Goal: Navigation & Orientation: Find specific page/section

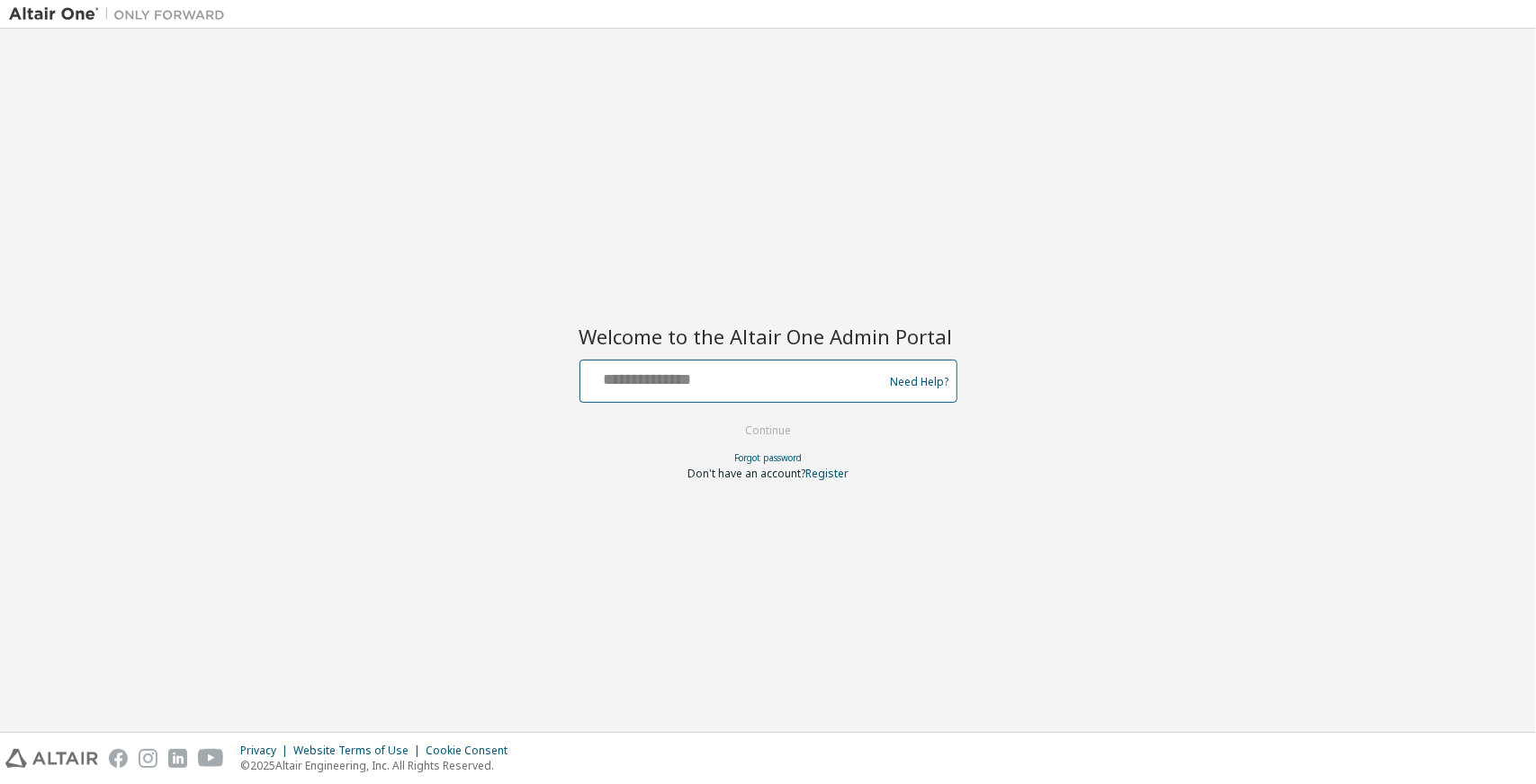
click at [781, 381] on input "text" at bounding box center [734, 377] width 294 height 26
type input "**********"
click at [781, 423] on button "Continue" at bounding box center [768, 431] width 83 height 27
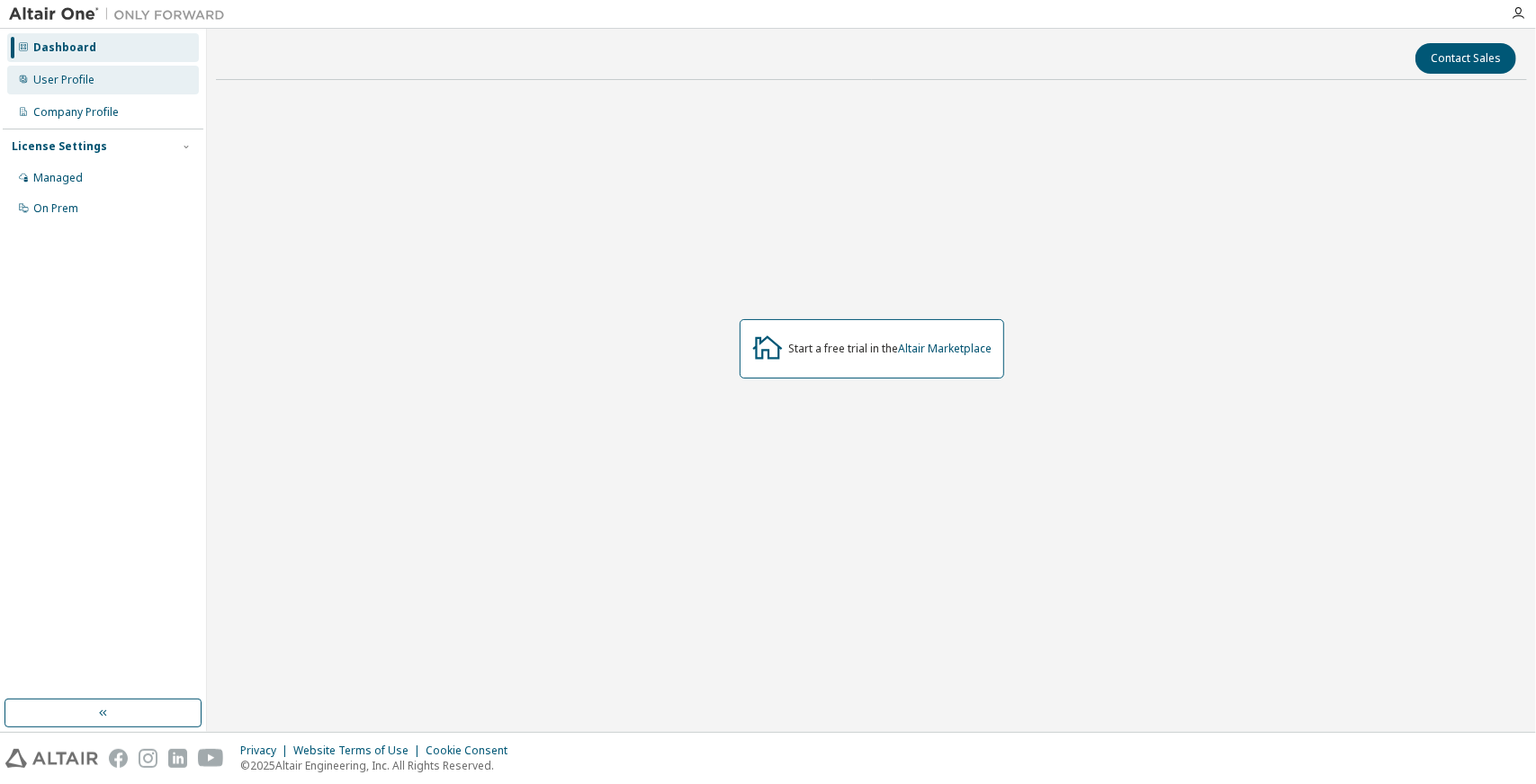
click at [101, 72] on div "User Profile" at bounding box center [103, 81] width 192 height 29
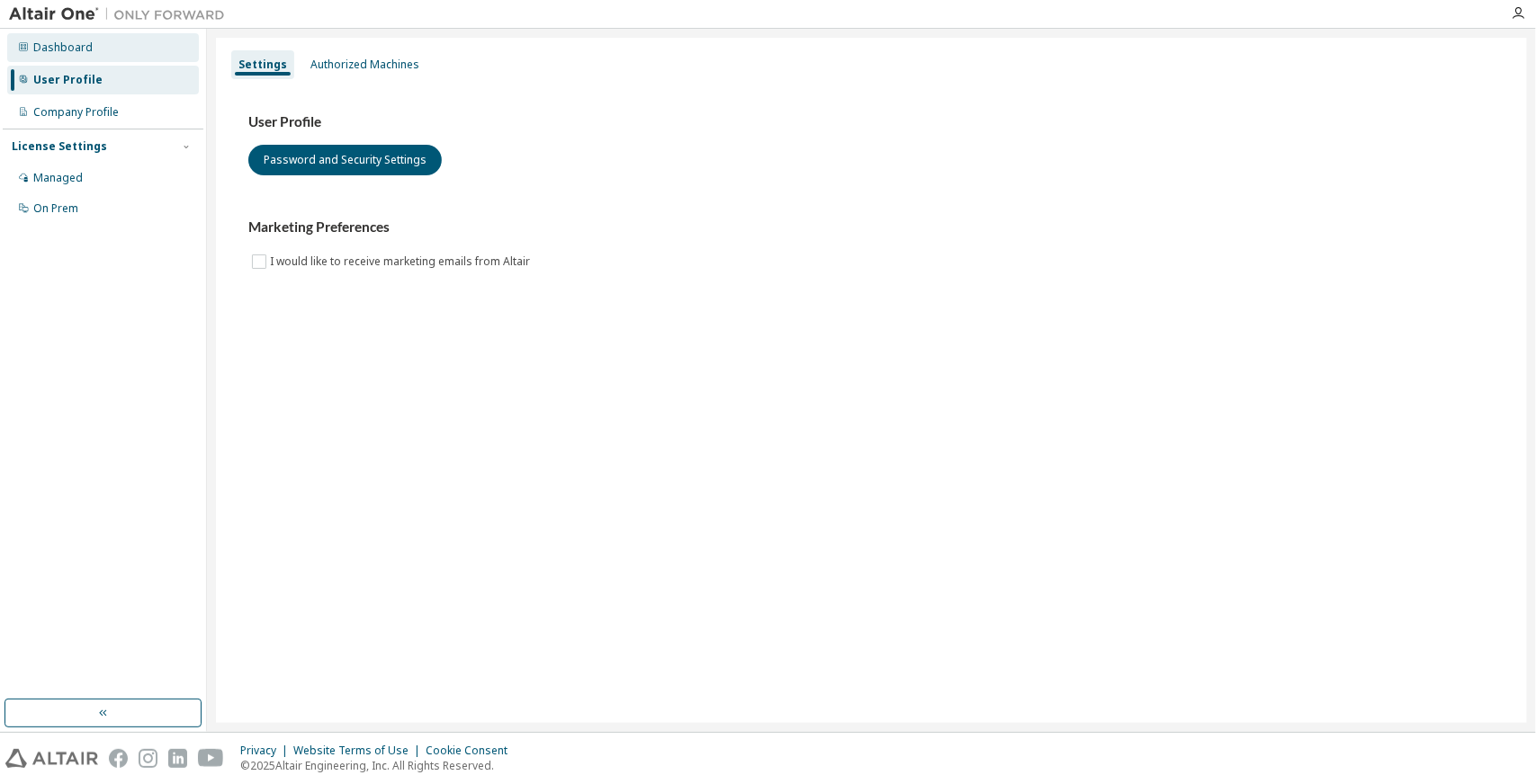
click at [104, 42] on div "Dashboard" at bounding box center [103, 48] width 192 height 29
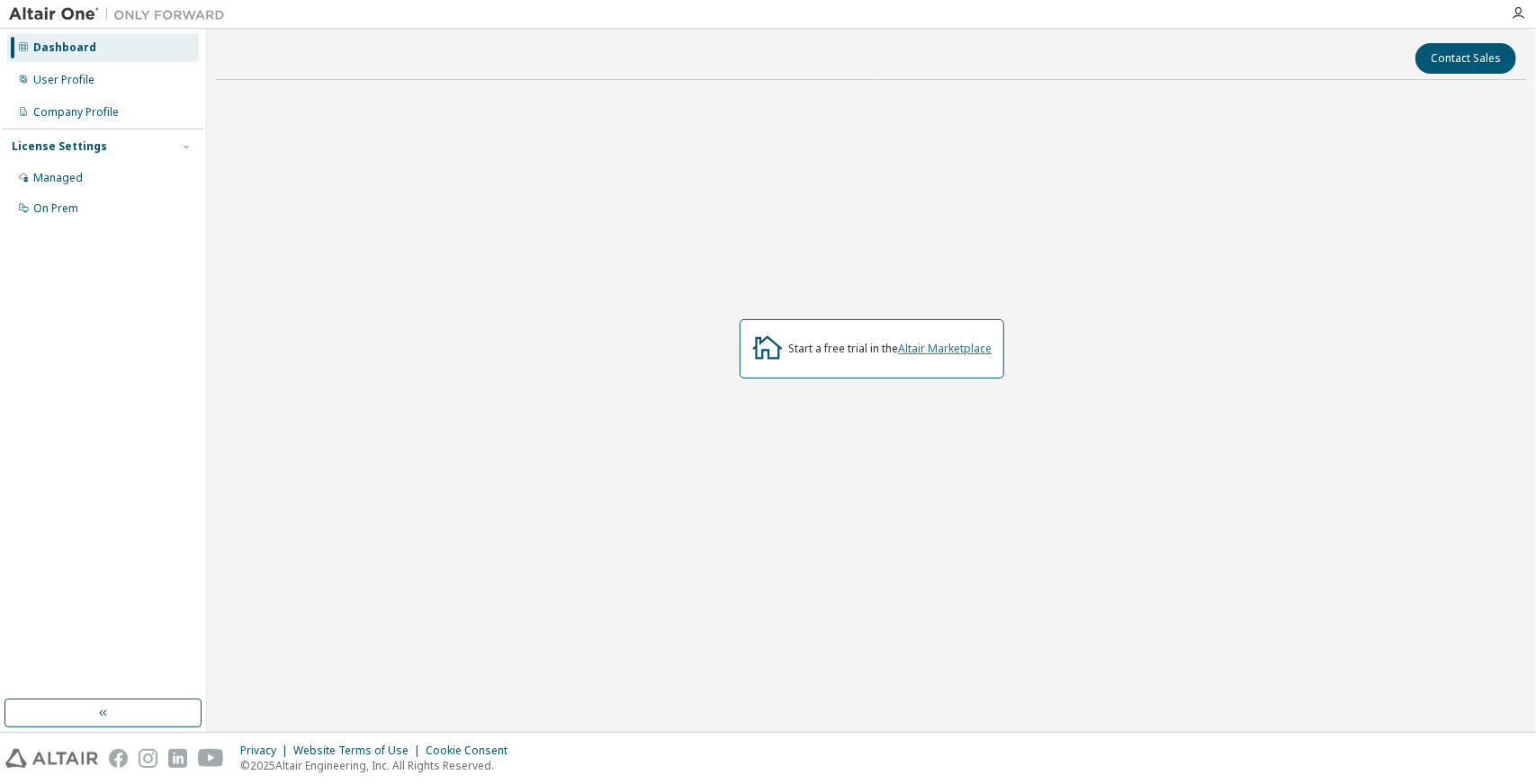
click at [929, 345] on link "Altair Marketplace" at bounding box center [946, 349] width 93 height 15
